Goal: Task Accomplishment & Management: Manage account settings

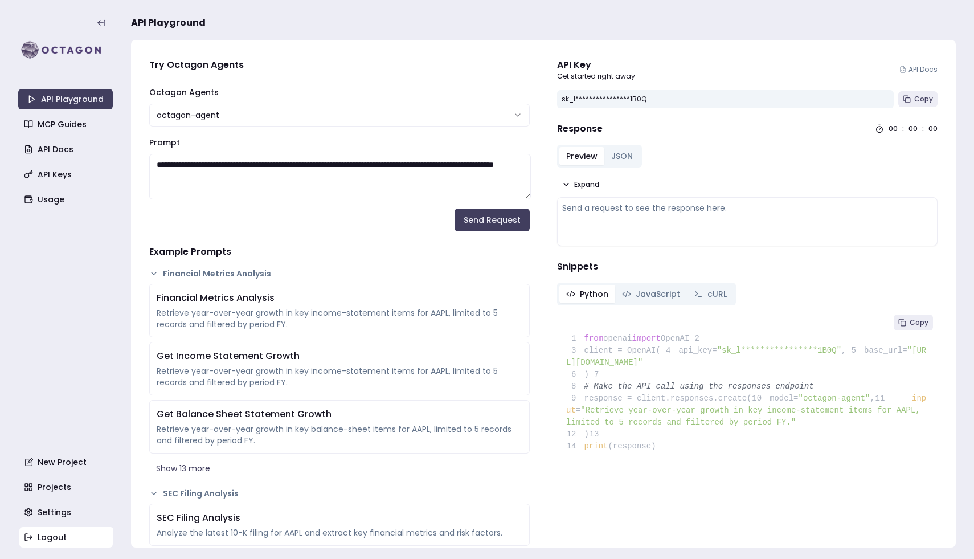
click at [88, 534] on link "Logout" at bounding box center [66, 537] width 95 height 21
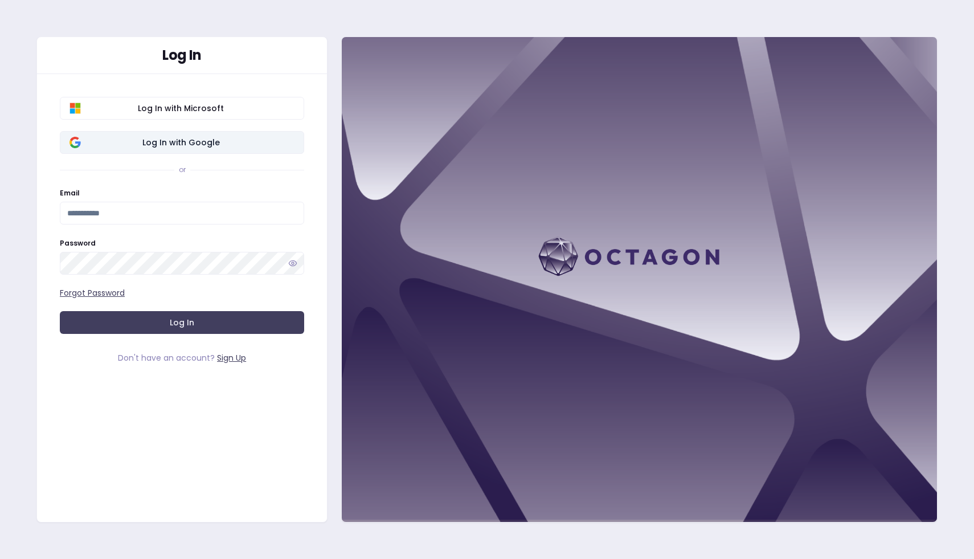
click at [197, 138] on span "Log In with Google" at bounding box center [180, 142] width 227 height 11
